Goal: Task Accomplishment & Management: Manage account settings

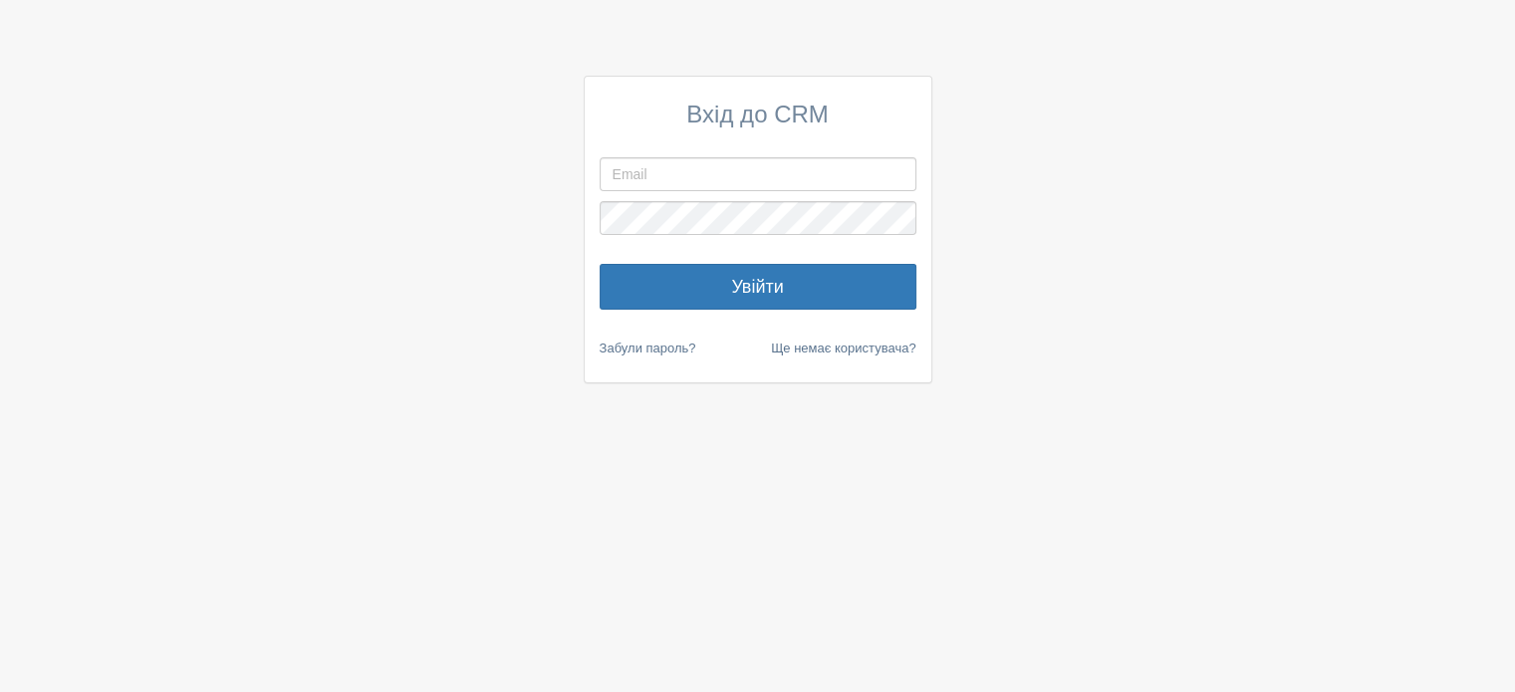
type input "diana.xosmilatour+xo@gmail.com"
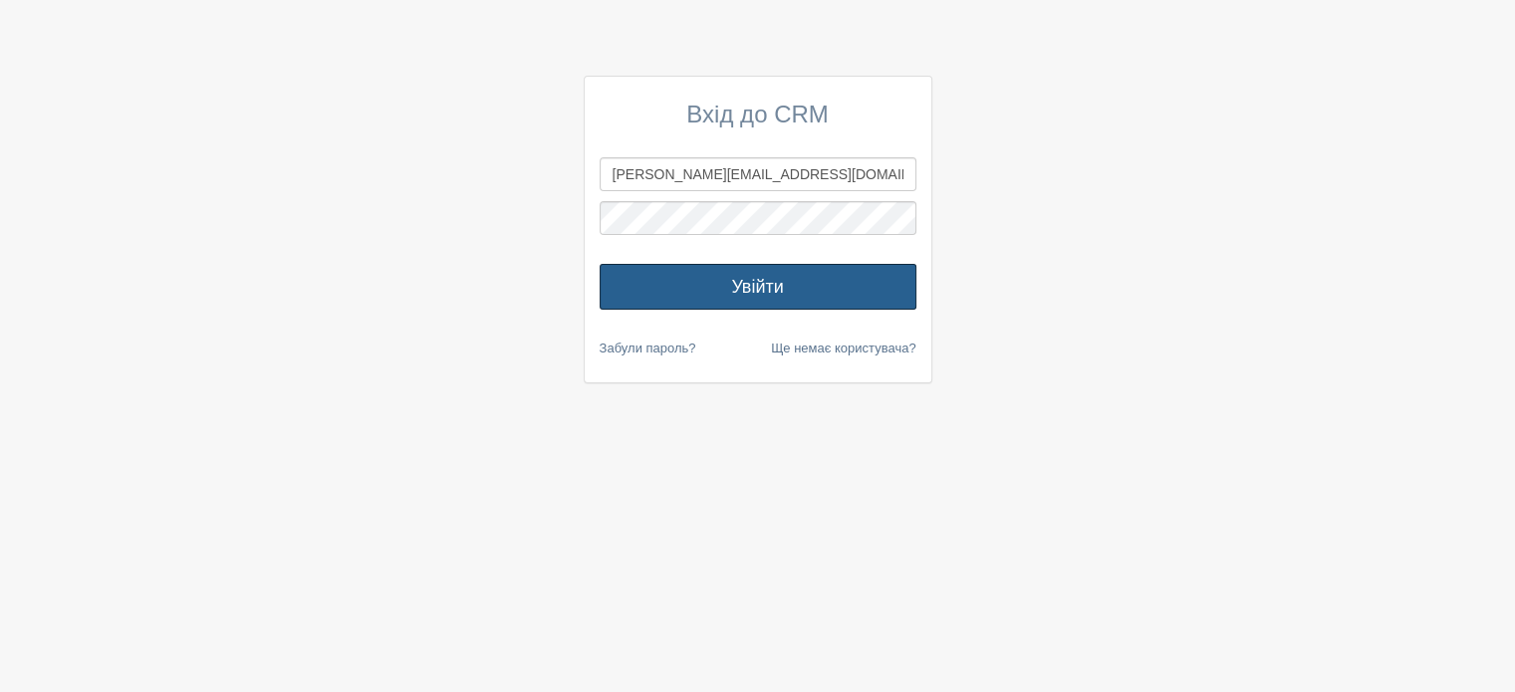
click at [714, 285] on button "Увійти" at bounding box center [758, 287] width 317 height 46
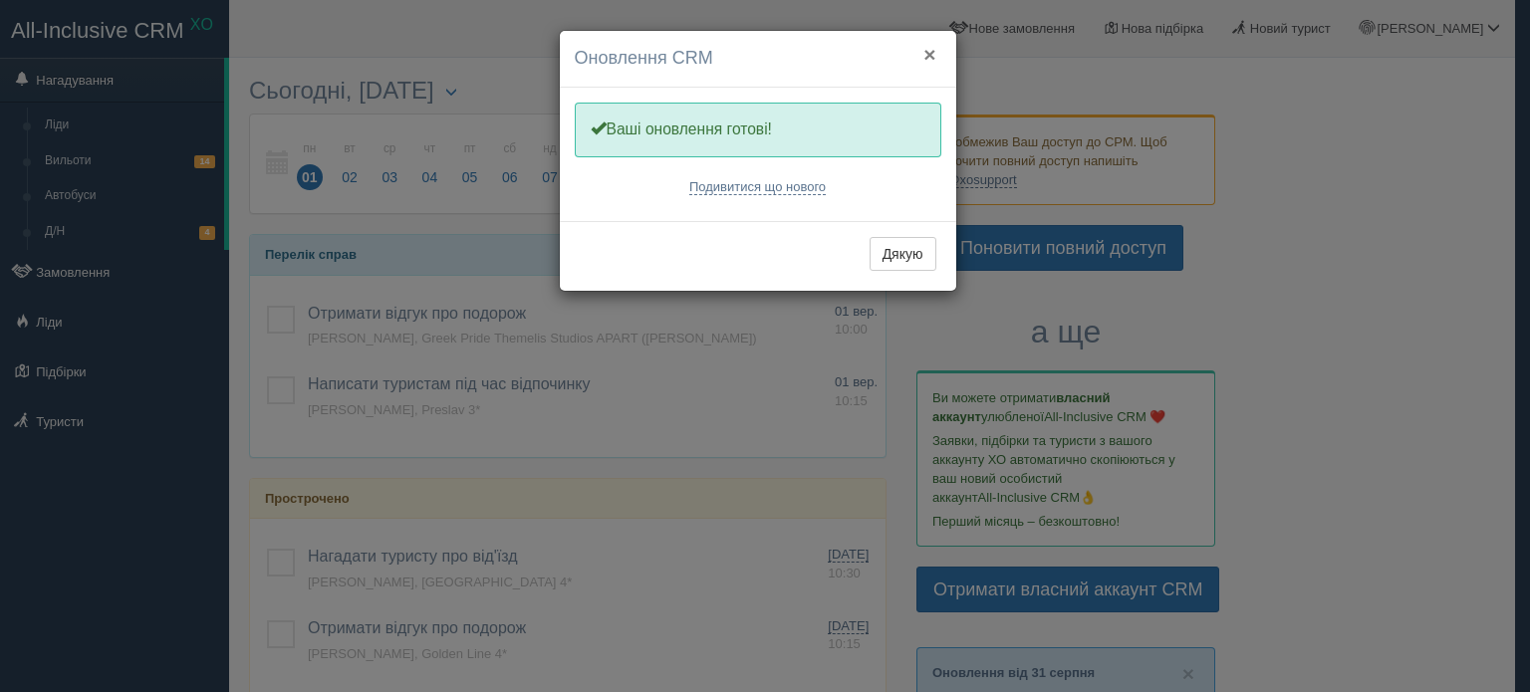
click at [930, 55] on button "×" at bounding box center [930, 54] width 12 height 21
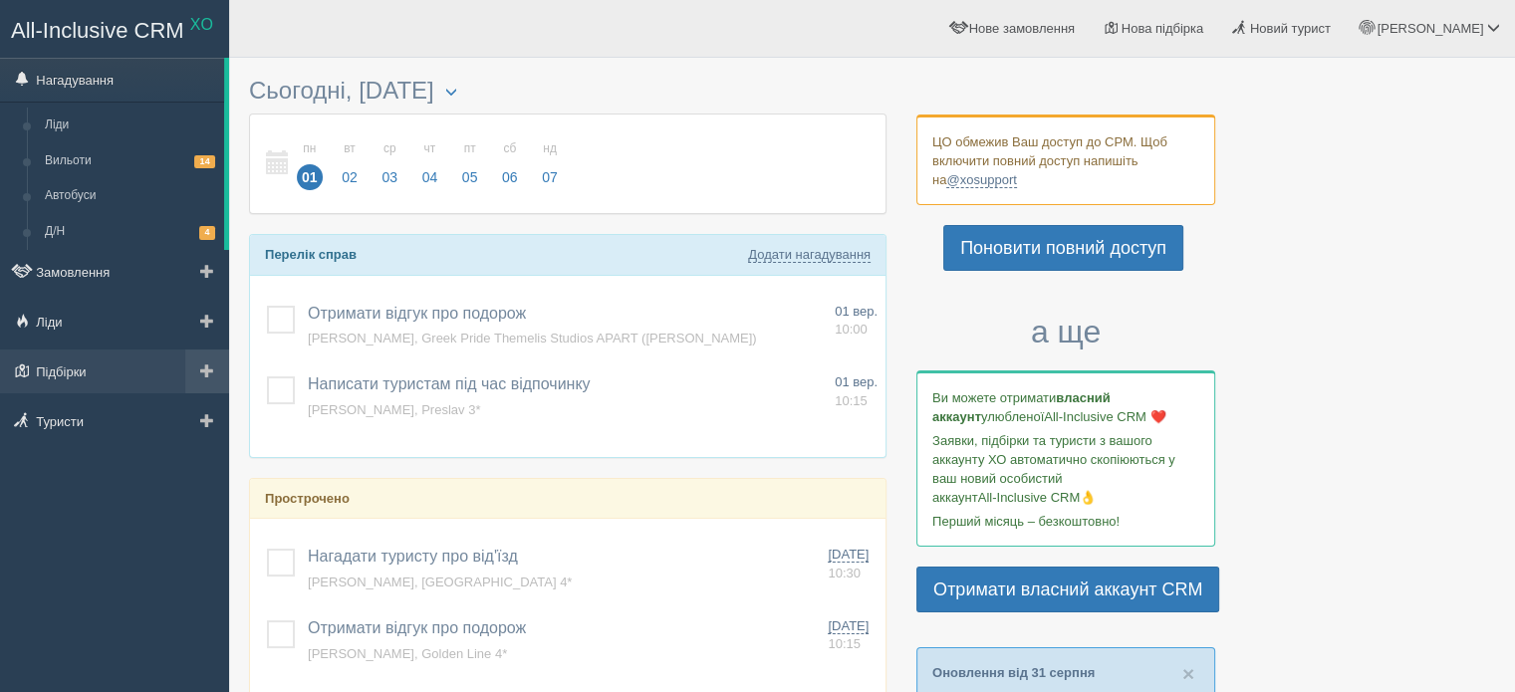
click at [209, 375] on span at bounding box center [207, 371] width 14 height 14
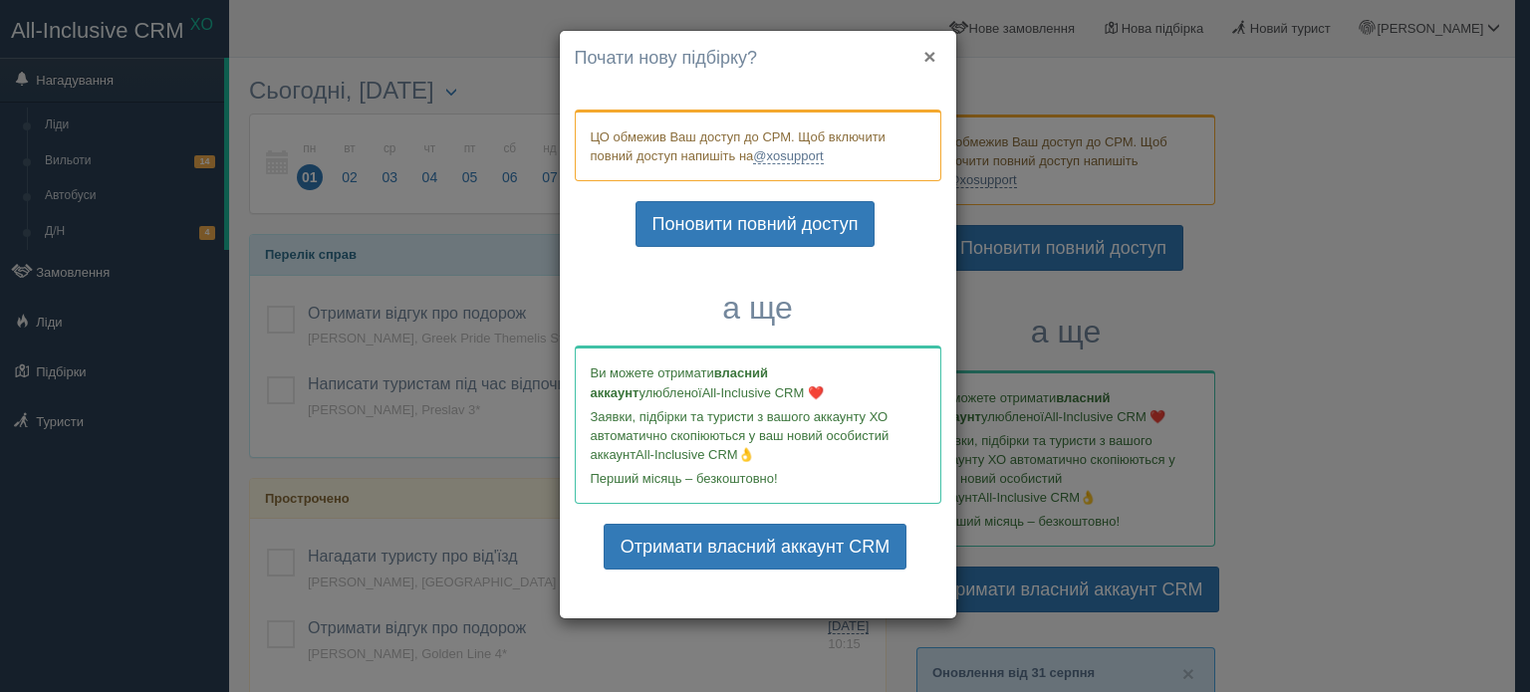
click at [927, 58] on button "×" at bounding box center [930, 56] width 12 height 21
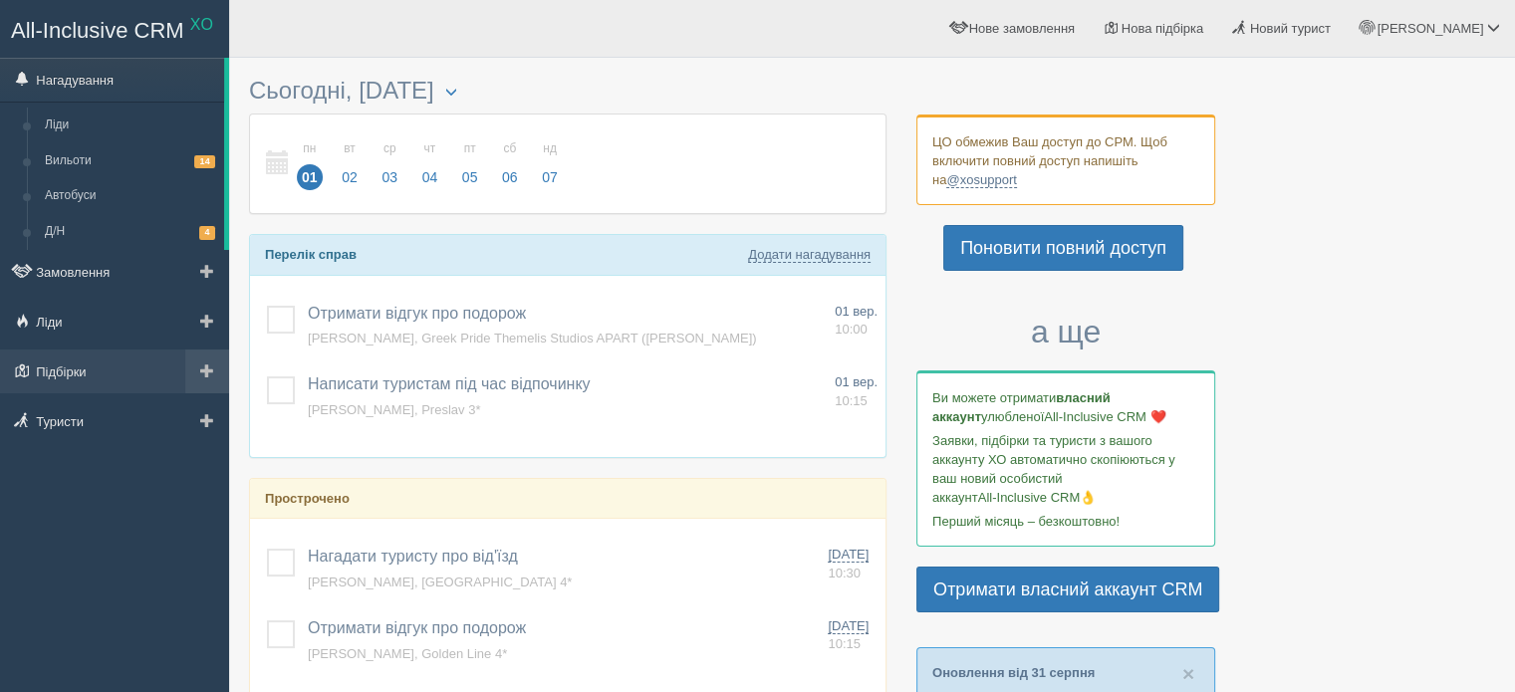
click at [210, 377] on span at bounding box center [207, 371] width 14 height 14
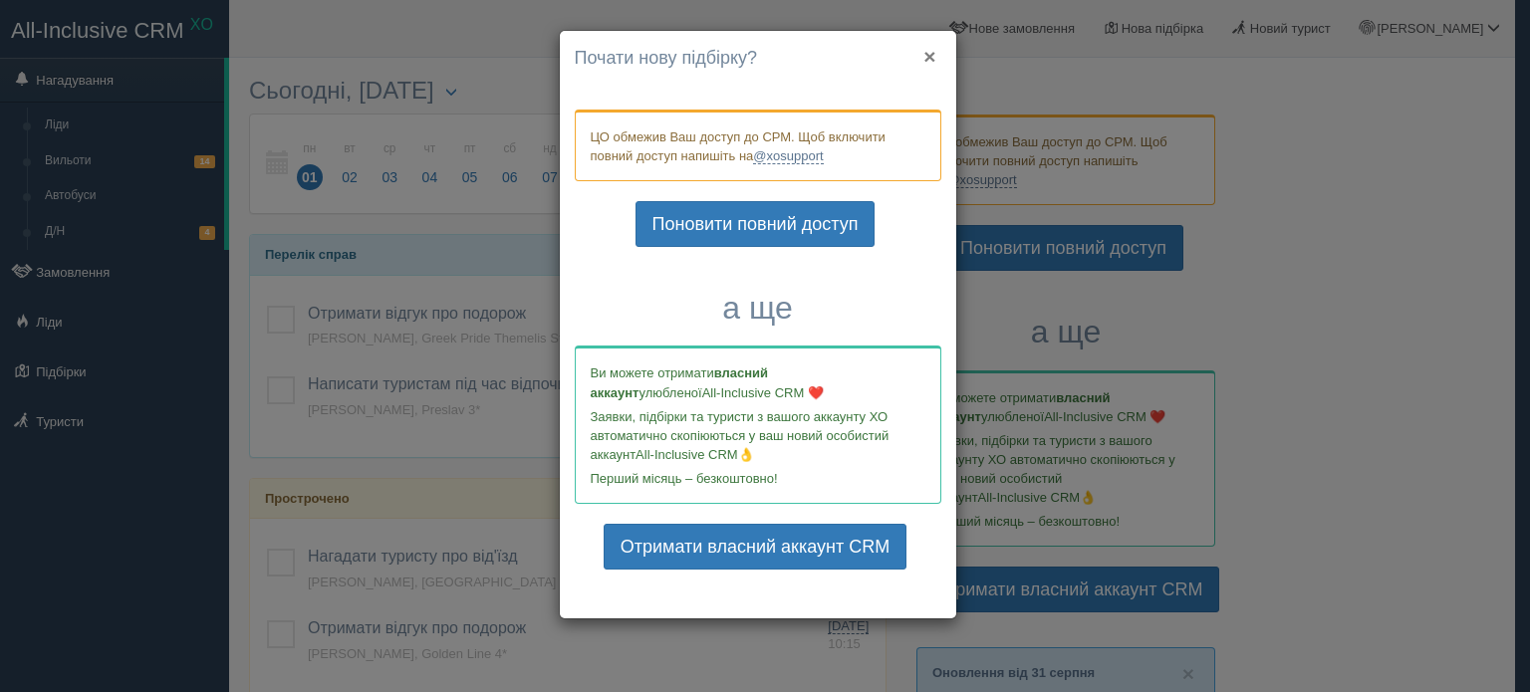
click at [927, 56] on button "×" at bounding box center [930, 56] width 12 height 21
